Goal: Transaction & Acquisition: Obtain resource

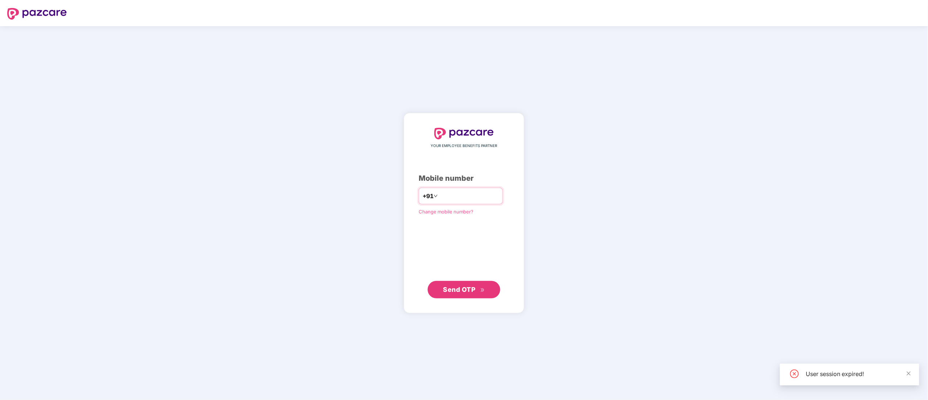
click at [446, 193] on input "number" at bounding box center [469, 196] width 60 height 12
type input "**********"
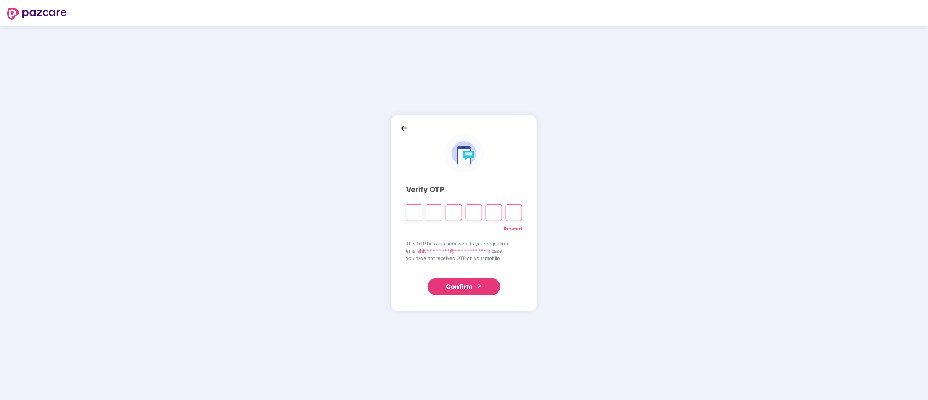
type input "*"
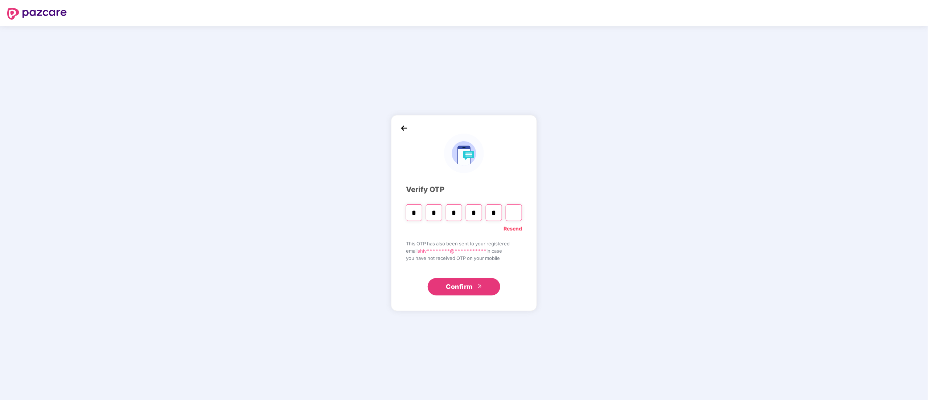
type input "*"
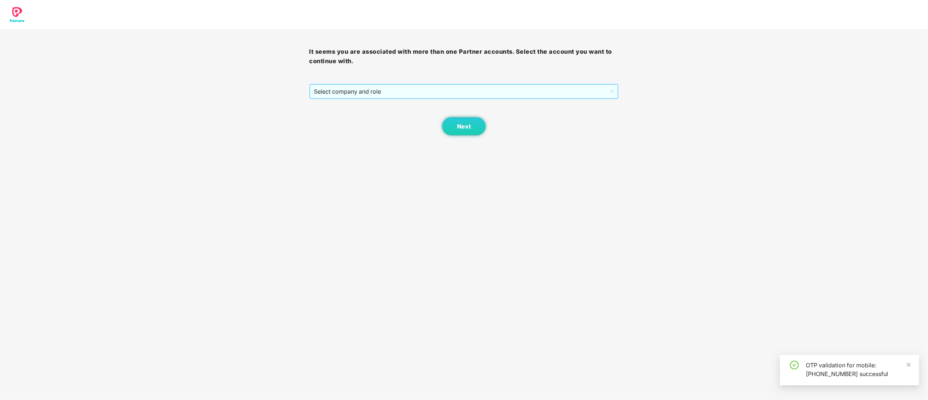
click at [361, 95] on span "Select company and role" at bounding box center [464, 92] width 300 height 14
click at [362, 121] on div "Pazcare - CUSTOMER_SUCCESS" at bounding box center [464, 118] width 301 height 8
click at [454, 126] on button "Next" at bounding box center [464, 126] width 44 height 18
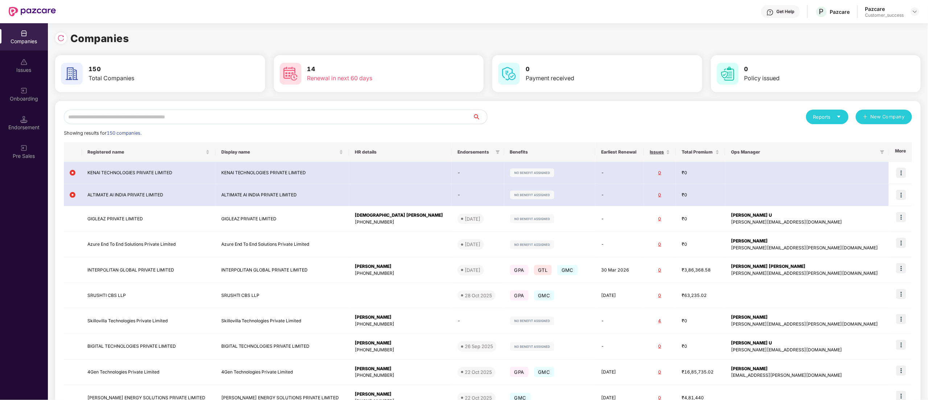
click at [131, 111] on input "text" at bounding box center [268, 117] width 409 height 15
click at [171, 119] on input "text" at bounding box center [268, 117] width 409 height 15
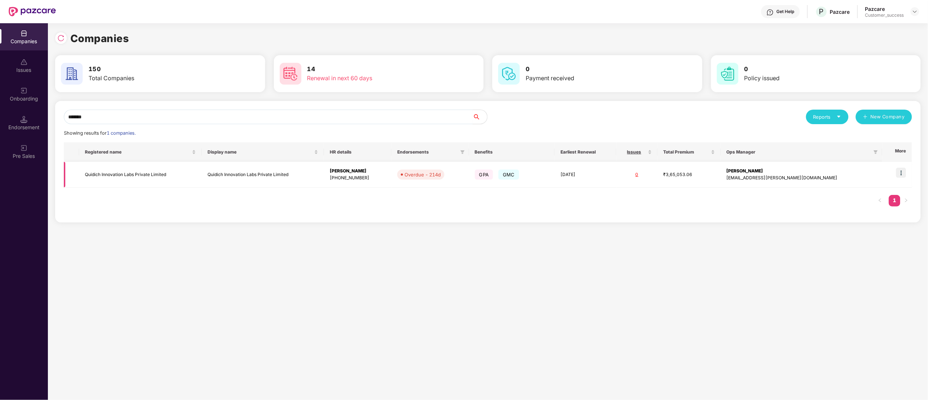
type input "*******"
copy td "Quidich Innovation Labs Private Limited"
drag, startPoint x: 174, startPoint y: 176, endPoint x: 78, endPoint y: 179, distance: 95.8
click at [78, 179] on tr "Quidich Innovation Labs Private Limited Quidich Innovation Labs Private Limited…" at bounding box center [488, 175] width 848 height 26
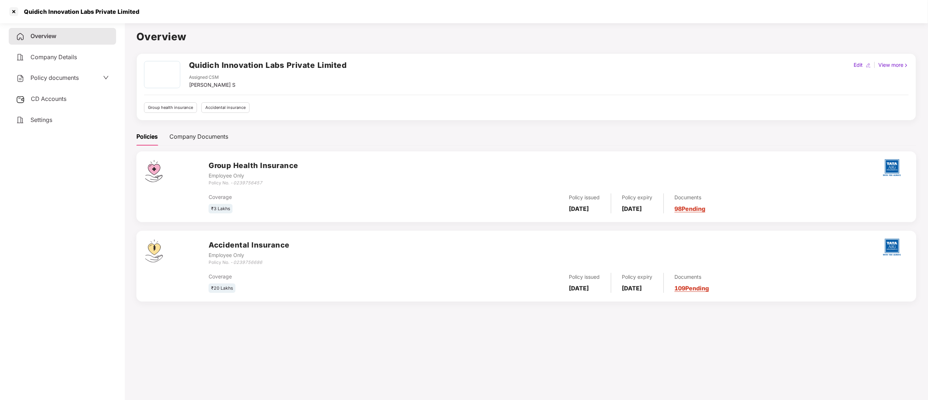
click at [36, 74] on span "Policy documents" at bounding box center [54, 77] width 48 height 7
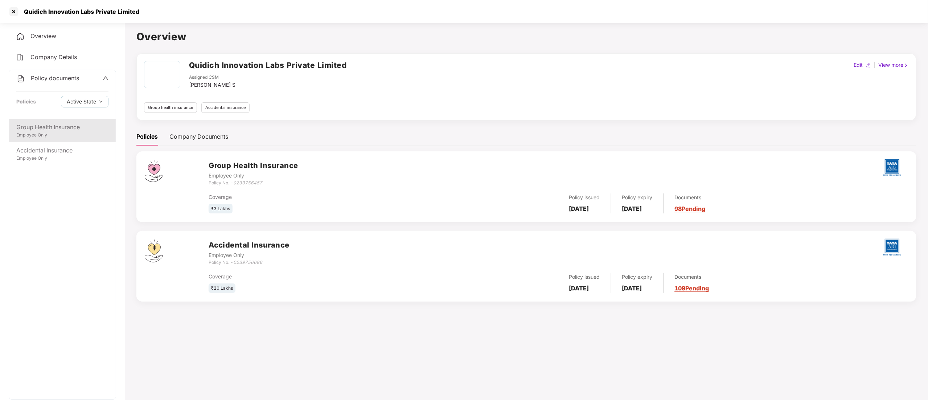
click at [54, 123] on div "Group Health Insurance" at bounding box center [62, 127] width 92 height 9
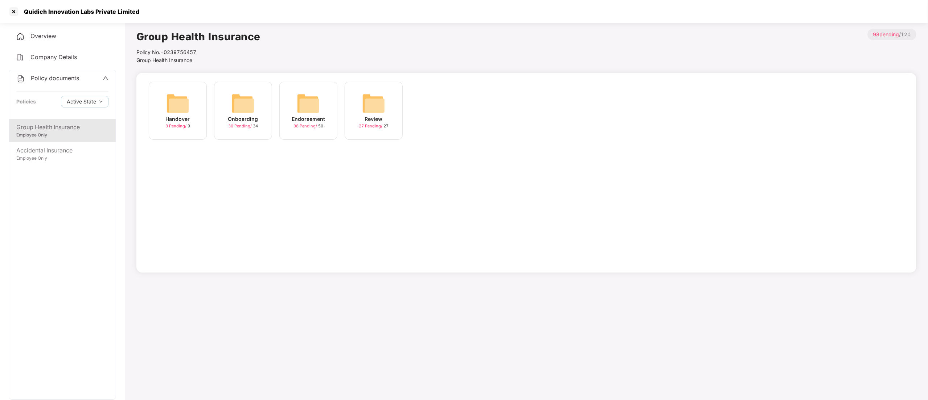
click at [240, 116] on div "Onboarding" at bounding box center [243, 119] width 30 height 8
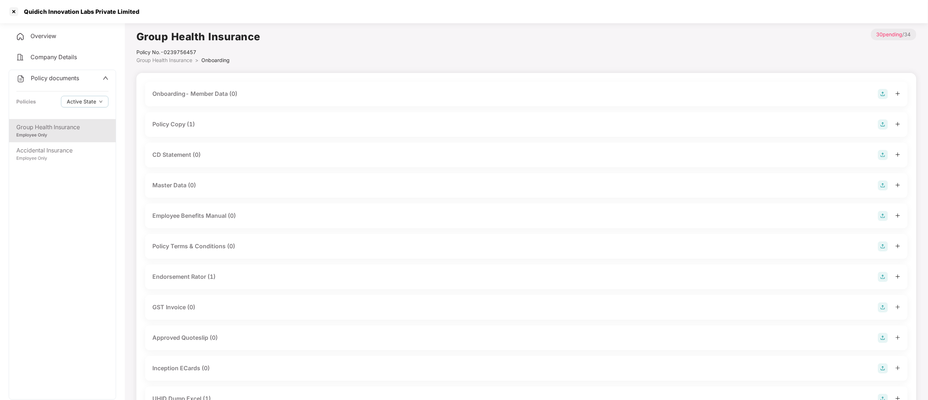
click at [179, 123] on div "Policy Copy (1)" at bounding box center [173, 124] width 42 height 9
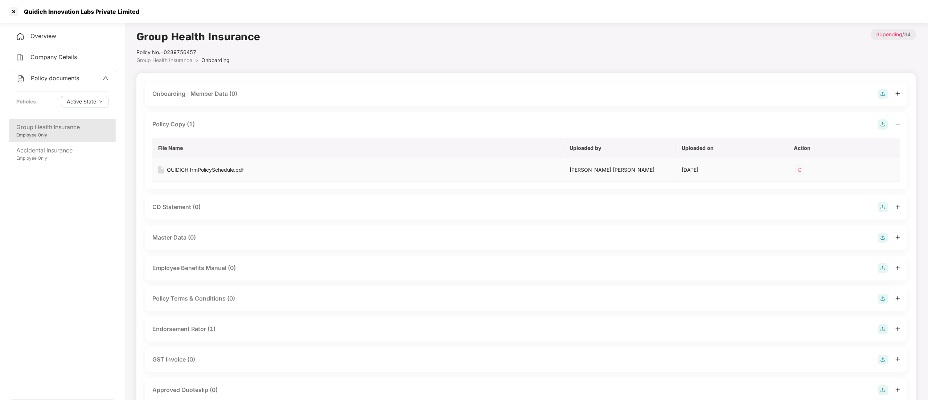
click at [189, 171] on div "QUIDICH frmPolicySchedule.pdf" at bounding box center [205, 170] width 77 height 8
